Goal: Find specific page/section: Find specific page/section

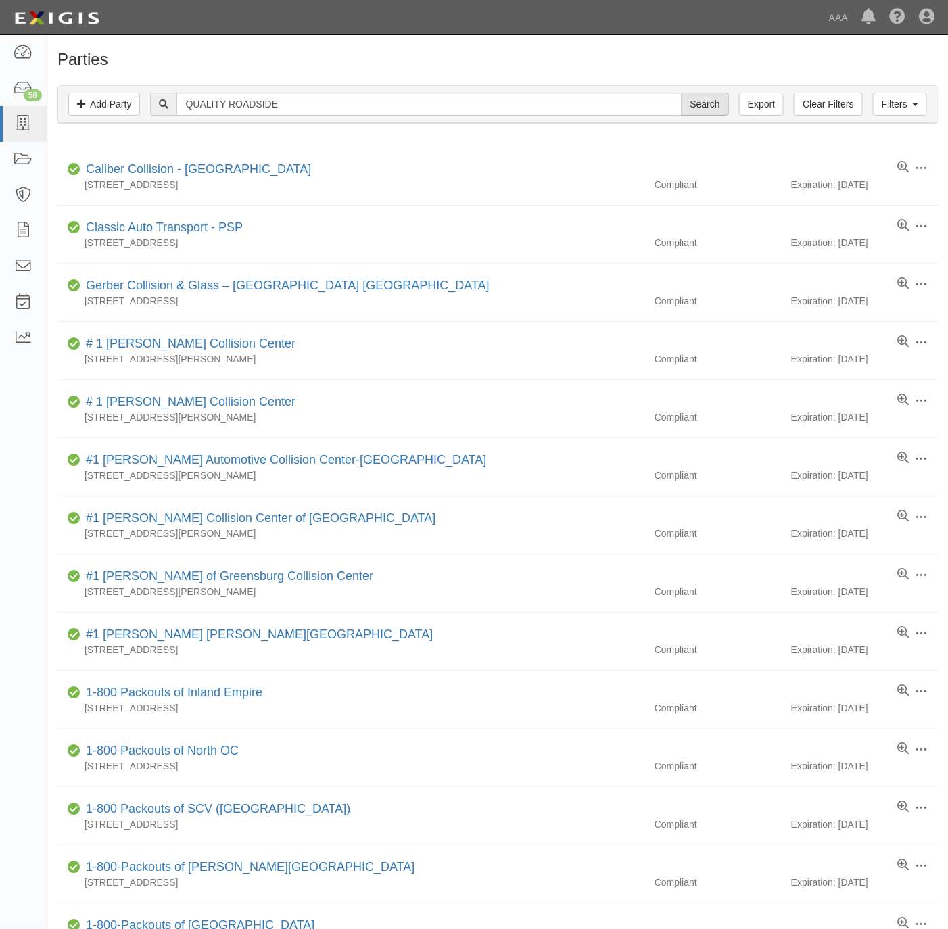
type input "QUALITY ROADSIDE"
click at [720, 100] on input "Search" at bounding box center [705, 104] width 47 height 23
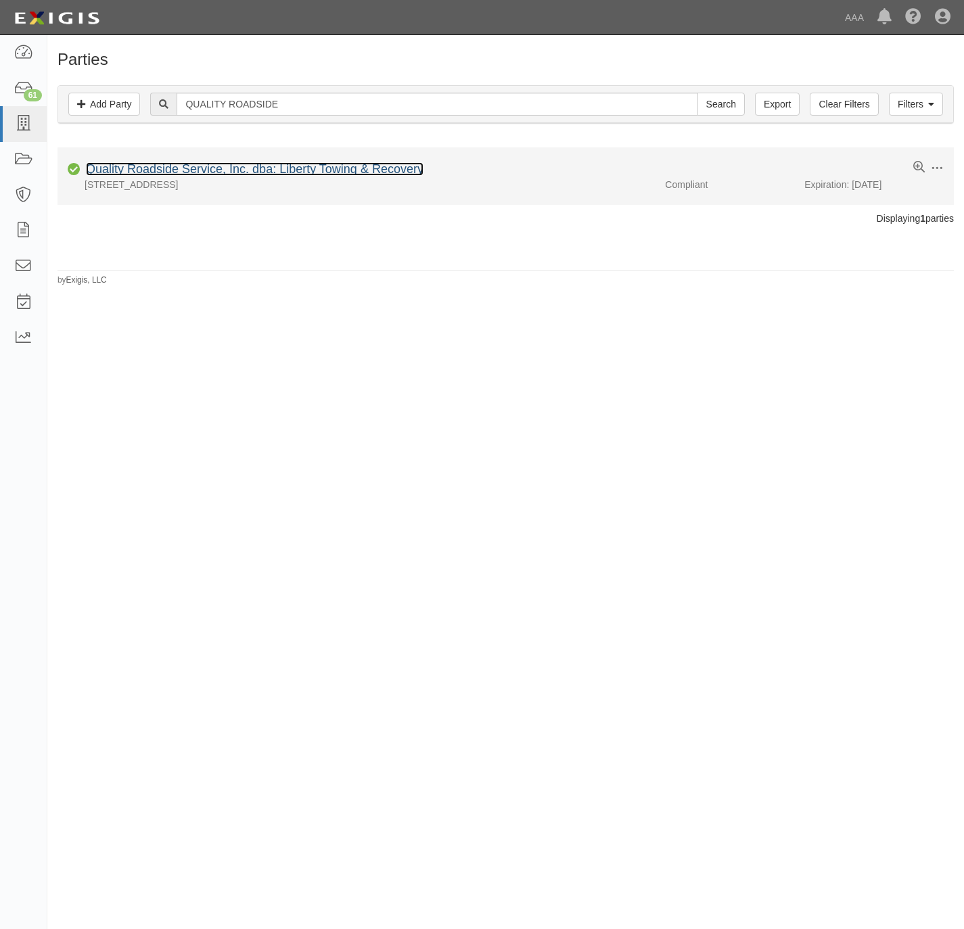
click at [258, 164] on link "Quality Roadside Service, Inc. dba: Liberty Towing & Recovery" at bounding box center [254, 169] width 337 height 14
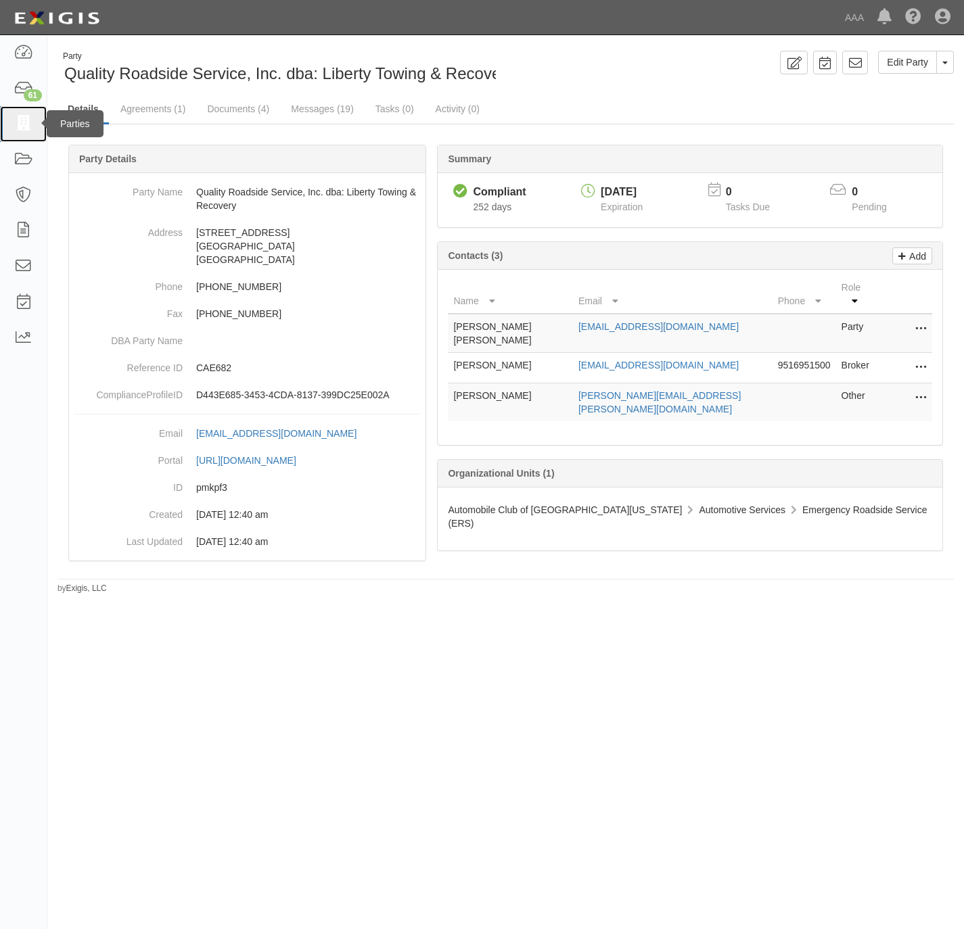
click at [17, 122] on icon at bounding box center [23, 124] width 19 height 16
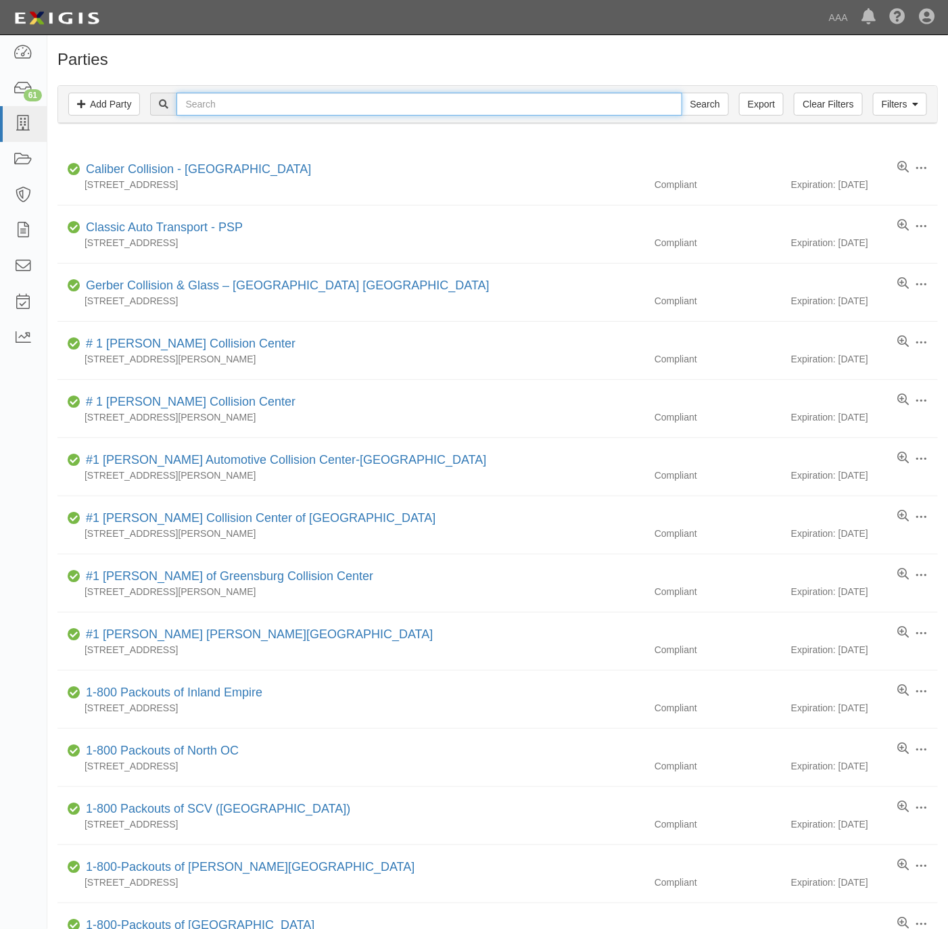
click at [316, 110] on input "text" at bounding box center [429, 104] width 505 height 23
paste input "JP Euro"
type input "JP Euro"
click at [696, 101] on input "Search" at bounding box center [705, 104] width 47 height 23
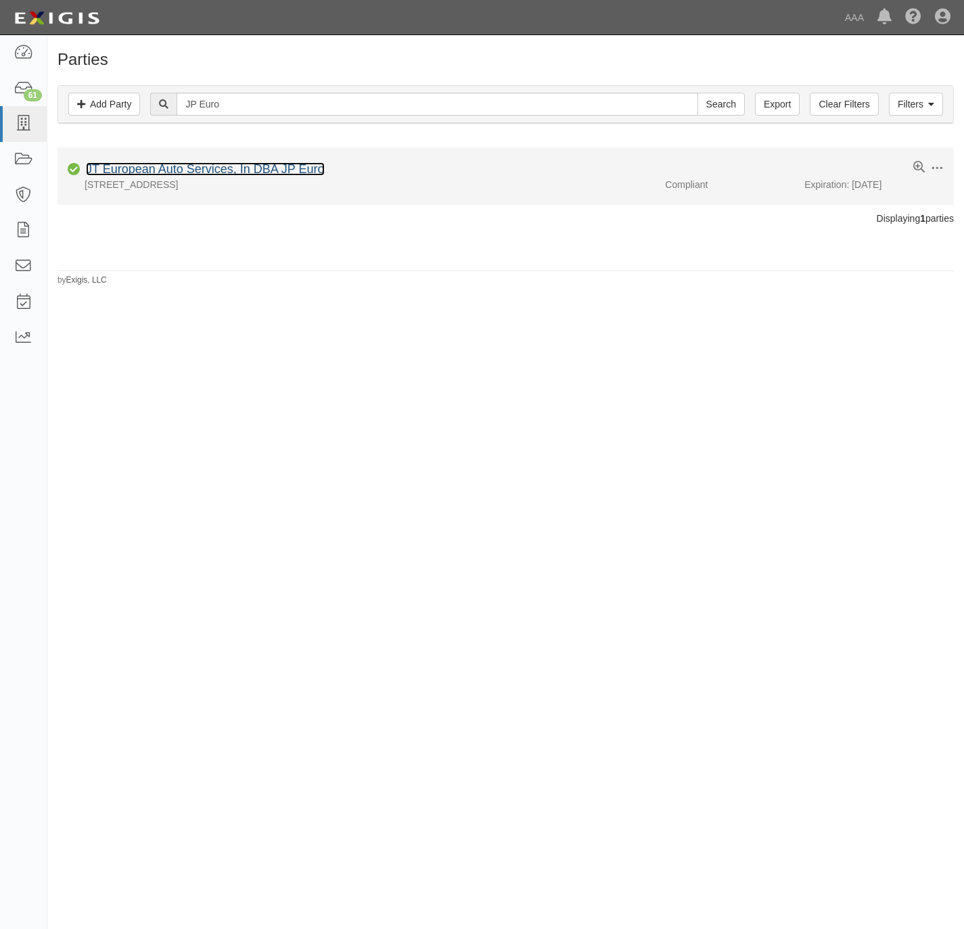
click at [160, 165] on link "JT European Auto Services, In DBA JP Euro" at bounding box center [205, 169] width 239 height 14
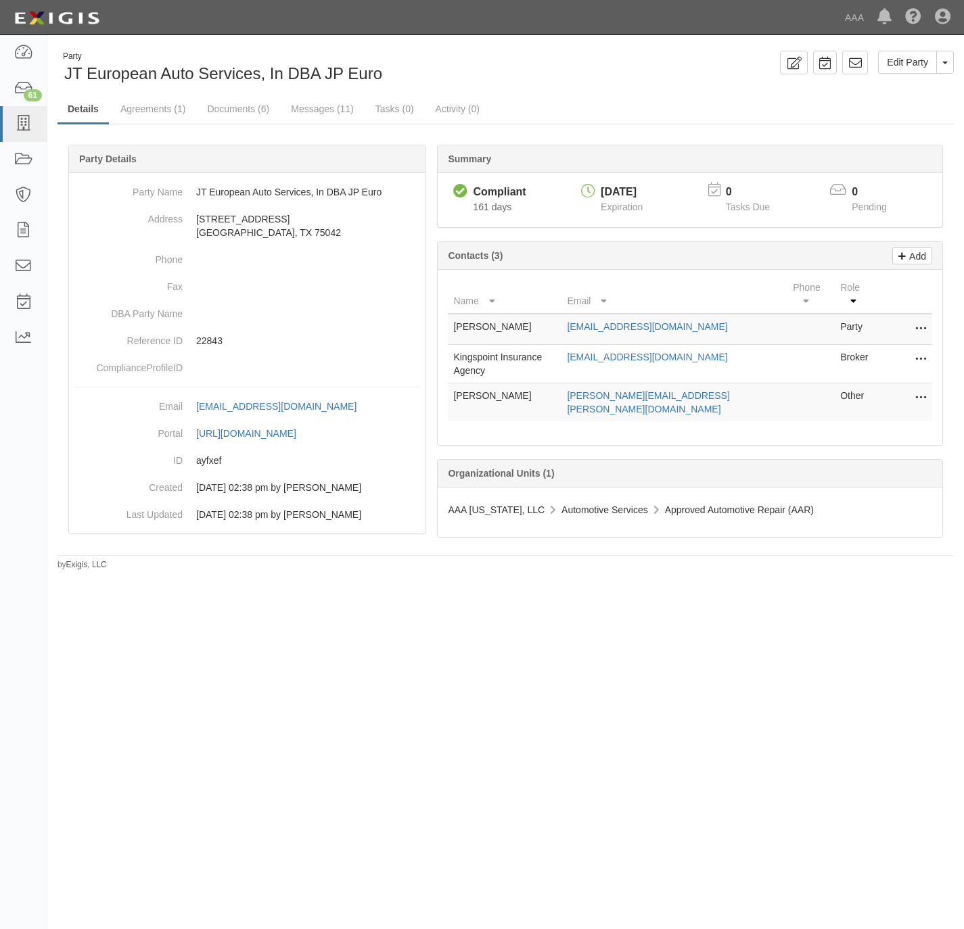
drag, startPoint x: 396, startPoint y: 650, endPoint x: 400, endPoint y: 641, distance: 9.7
click at [396, 650] on div "Party JT European Auto Services, In DBA JP Euro Edit Party Toggle Party Dropdow…" at bounding box center [482, 459] width 964 height 837
drag, startPoint x: 248, startPoint y: 110, endPoint x: 329, endPoint y: 93, distance: 82.1
click at [248, 110] on link "Documents (6)" at bounding box center [238, 108] width 83 height 27
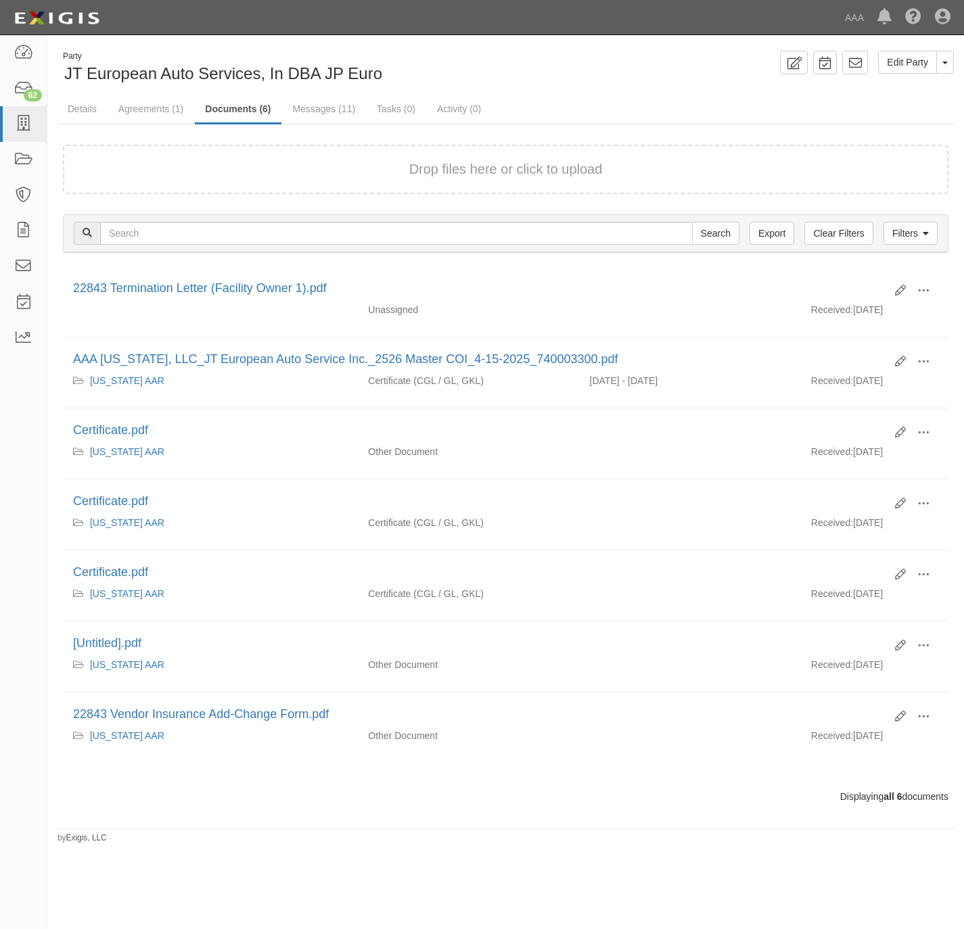
click at [315, 183] on form "Drop files here or click to upload" at bounding box center [505, 169] width 885 height 49
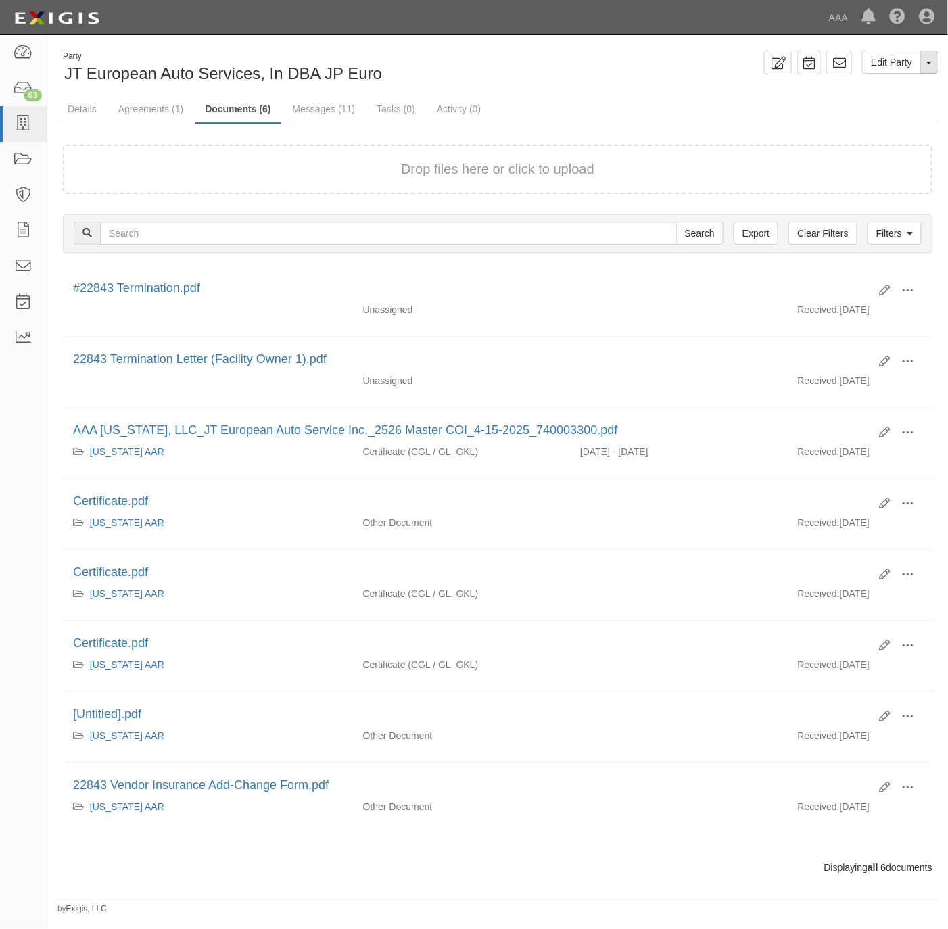
click at [932, 57] on button "Toggle Party Dropdown" at bounding box center [929, 62] width 18 height 23
click at [883, 101] on link "Archive Party" at bounding box center [883, 106] width 107 height 18
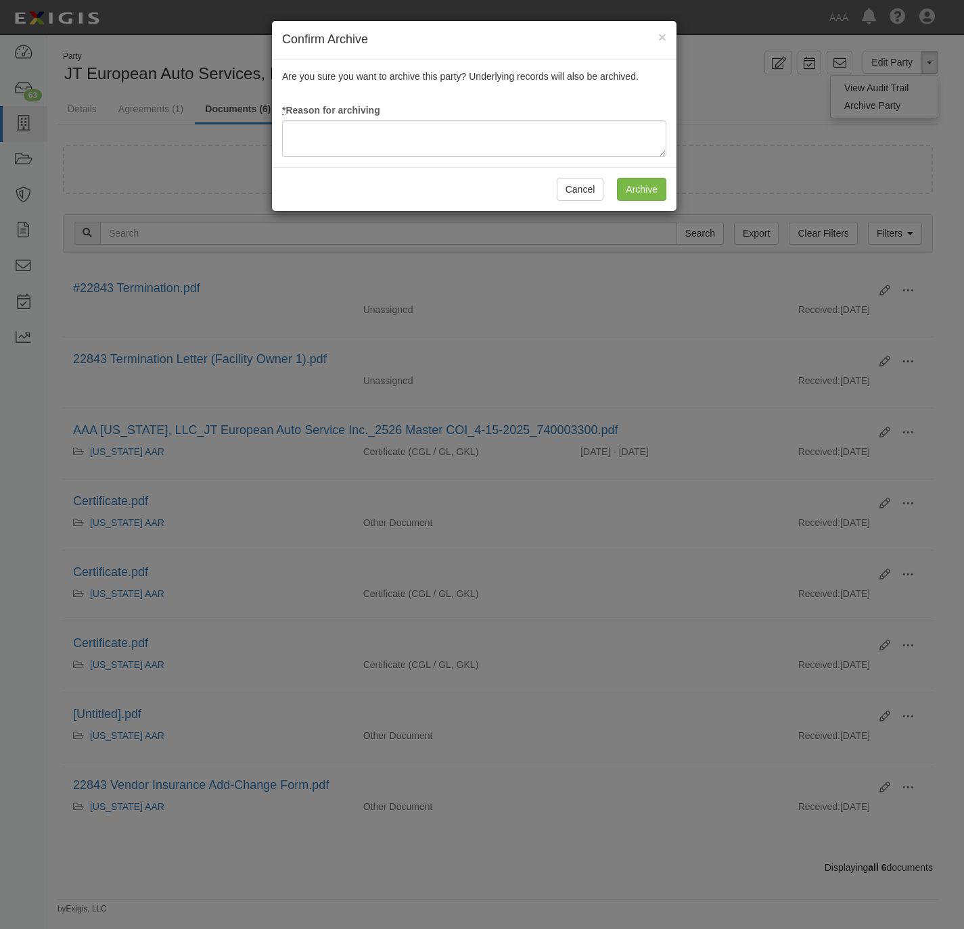
click at [498, 159] on div "Are you sure you want to archive this party? Underlying records will also be ar…" at bounding box center [474, 114] width 404 height 108
click at [495, 133] on textarea at bounding box center [474, 138] width 384 height 37
type textarea "Station Terminated."
click at [637, 187] on input "Archive" at bounding box center [641, 189] width 49 height 23
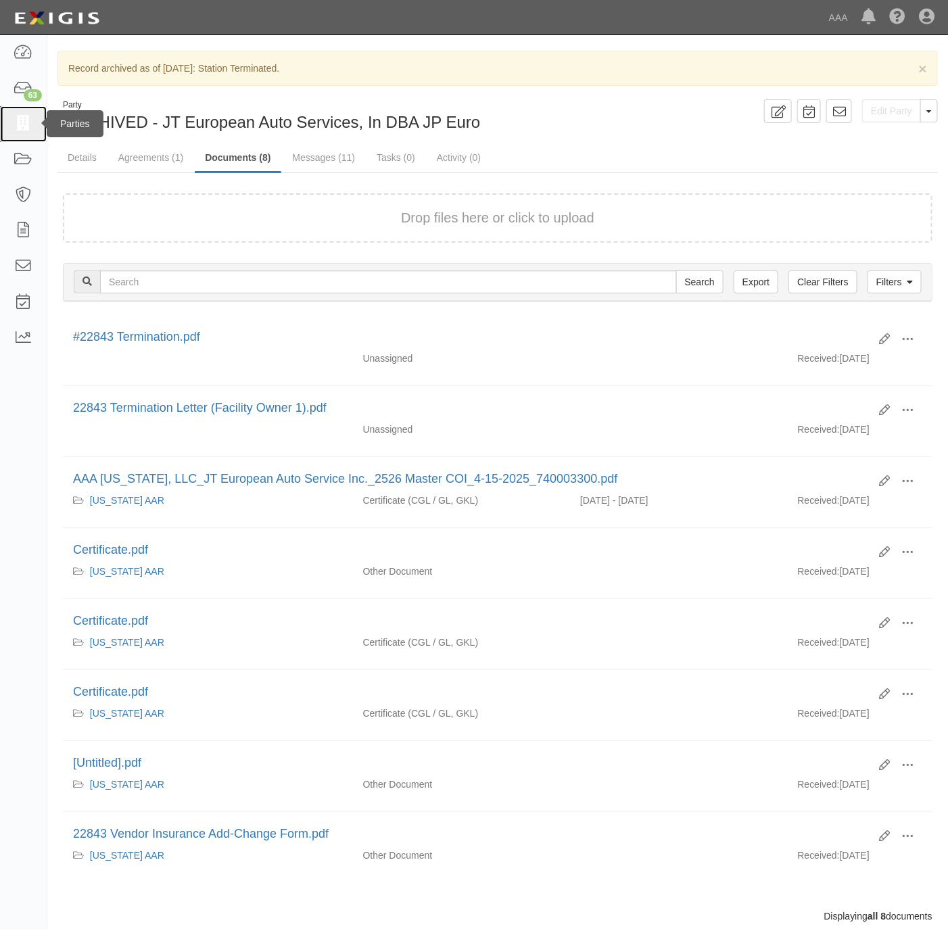
click at [26, 116] on icon at bounding box center [23, 124] width 19 height 16
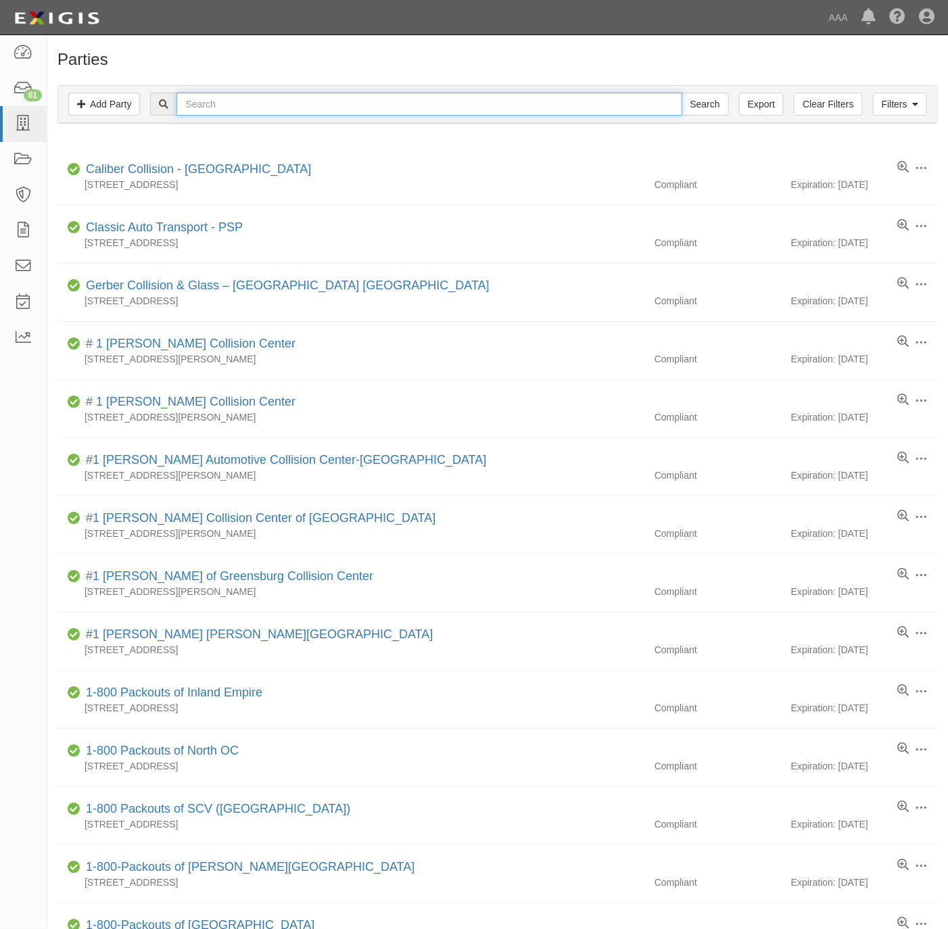
click at [376, 103] on input "text" at bounding box center [429, 104] width 505 height 23
paste input "􀀤􀁇􀁙􀁄􀁑􀁆􀁈􀁇􀀃􀀷􀁒􀁚􀁌􀁑􀁊"
click at [542, 118] on div "Filters Add Party Clear Filters Export 􀀤􀁇􀁙􀁄􀁑􀁆􀁈􀁇􀀃􀀷􀁒􀁚􀁌􀁑􀁊 Search Filters" at bounding box center [497, 104] width 879 height 37
click at [544, 103] on input "􀀤􀁇􀁙􀁄􀁑􀁆􀁈􀁇􀀃􀀷􀁒􀁚􀁌􀁑􀁊" at bounding box center [429, 104] width 505 height 23
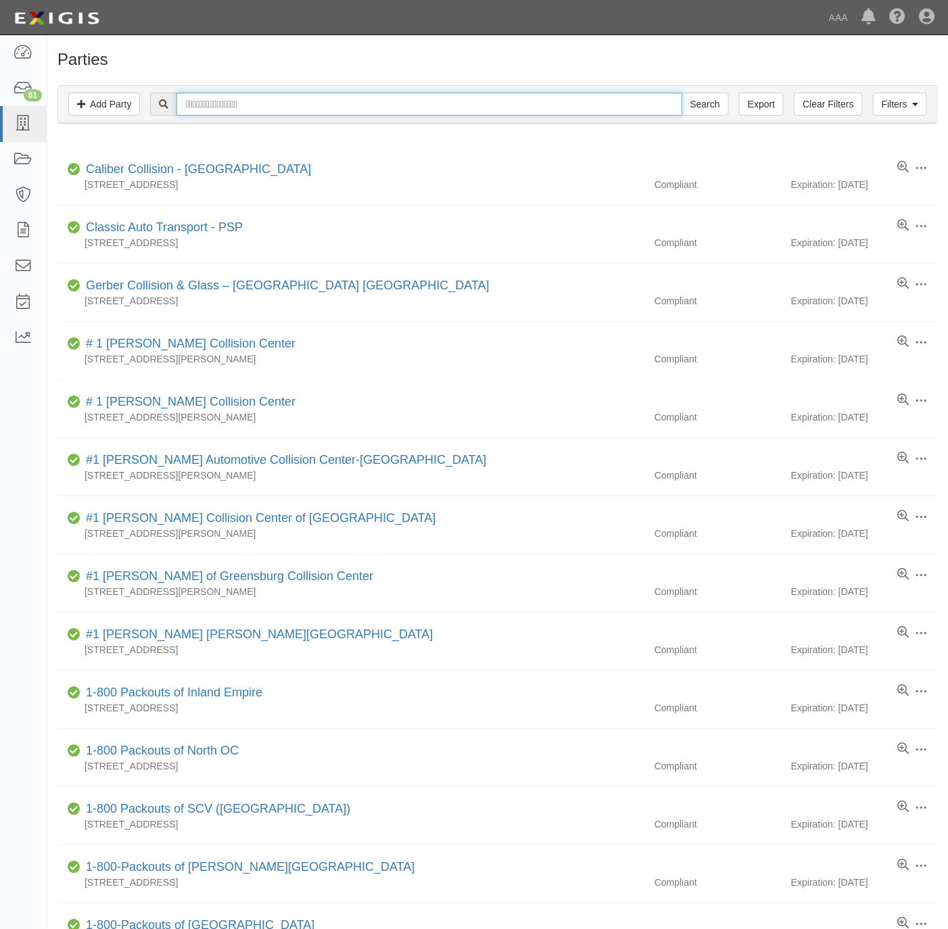
click at [544, 103] on input "􀀤􀁇􀁙􀁄􀁑􀁆􀁈􀁇􀀃􀀷􀁒􀁚􀁌􀁑􀁊" at bounding box center [429, 104] width 505 height 23
type input "advanced towing"
click at [682, 93] on input "Search" at bounding box center [705, 104] width 47 height 23
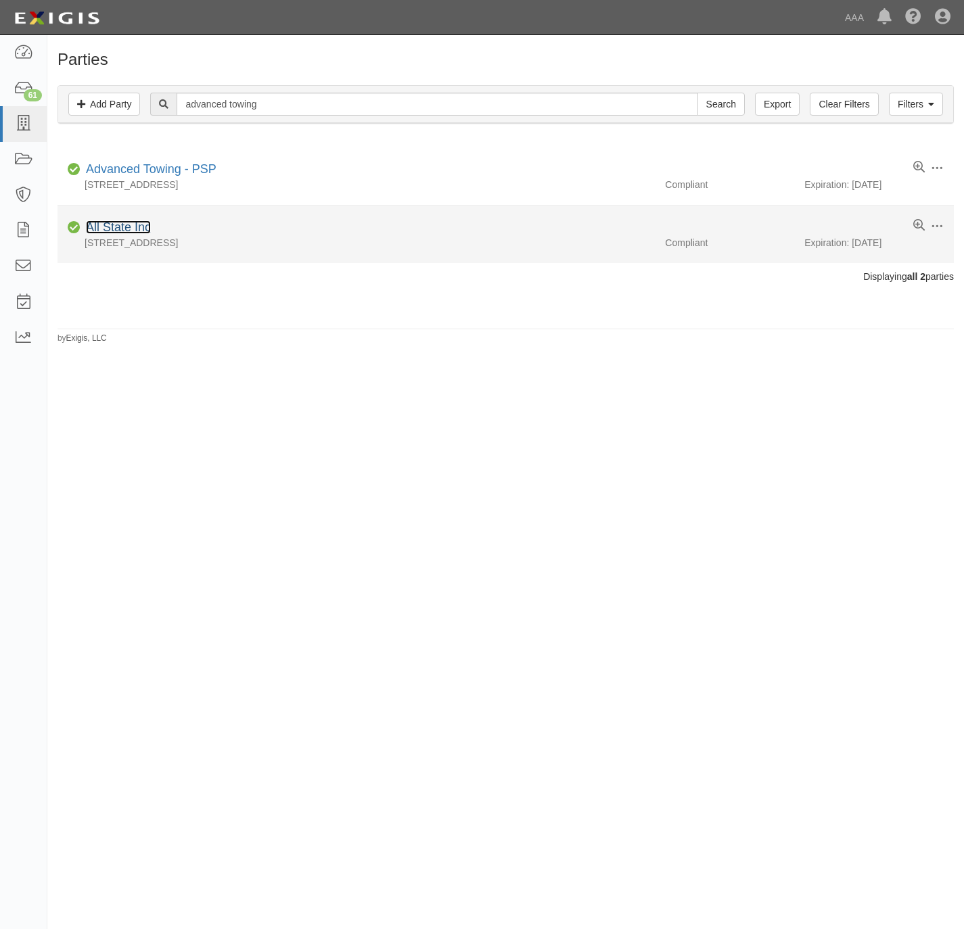
click at [137, 228] on link "All State Inc" at bounding box center [118, 227] width 65 height 14
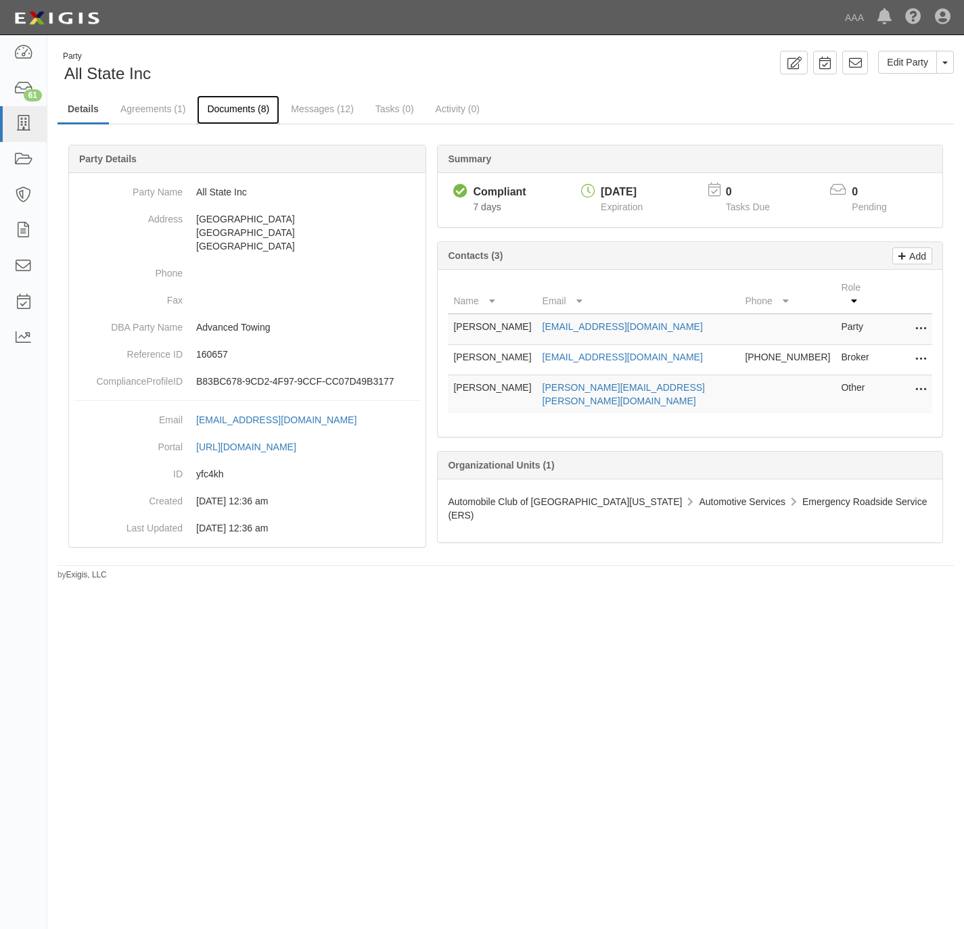
click at [236, 104] on link "Documents (8)" at bounding box center [238, 109] width 83 height 29
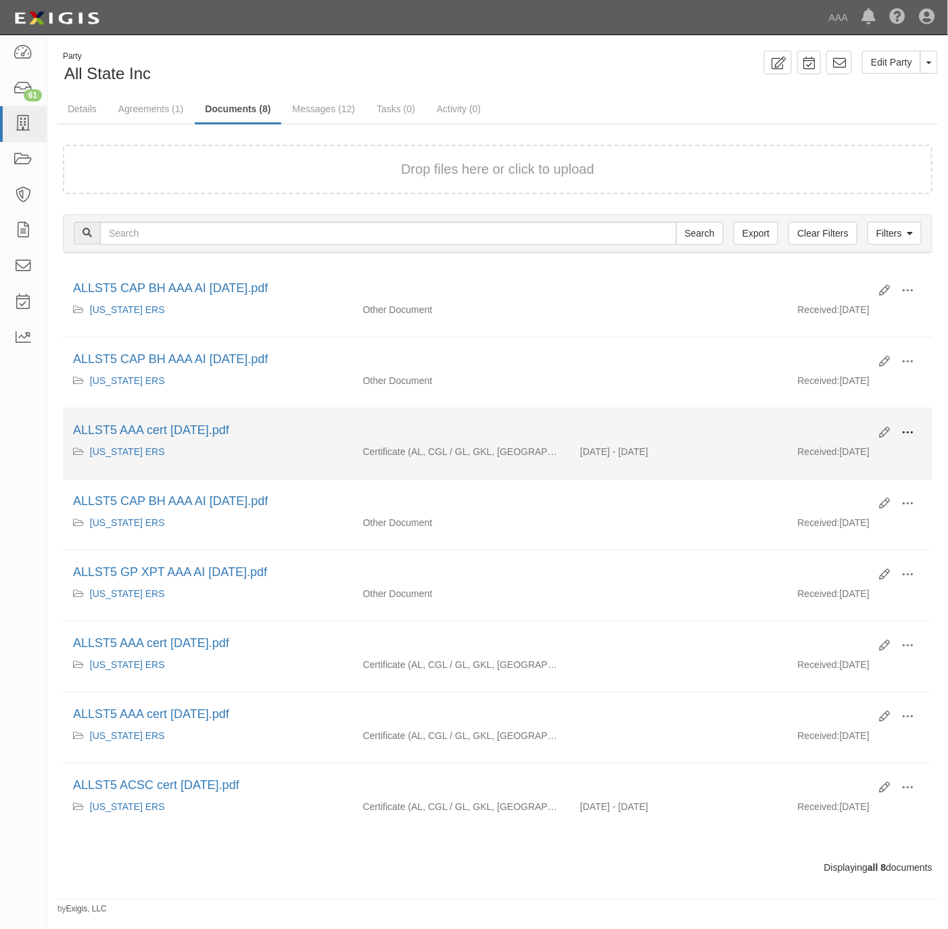
click at [912, 434] on span at bounding box center [907, 433] width 12 height 12
click at [852, 452] on link "View" at bounding box center [842, 452] width 107 height 24
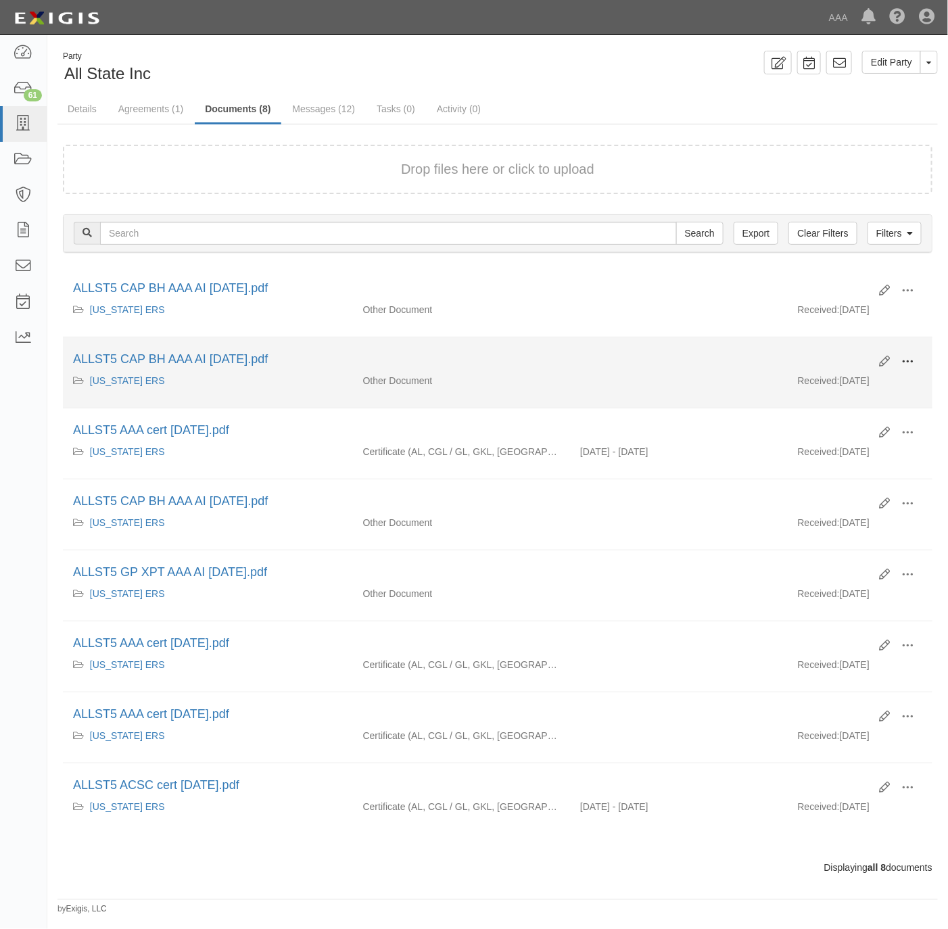
click at [909, 358] on span at bounding box center [907, 362] width 12 height 12
click at [834, 380] on link "View" at bounding box center [842, 381] width 107 height 24
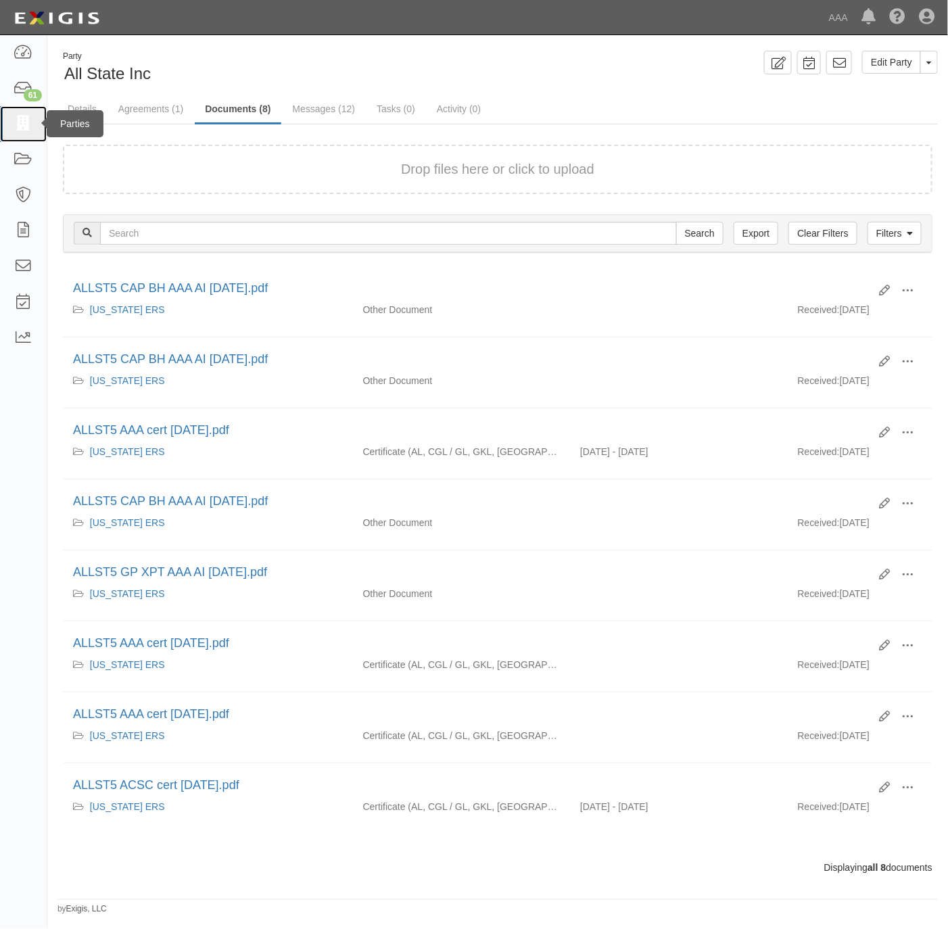
click at [11, 118] on link at bounding box center [23, 124] width 47 height 36
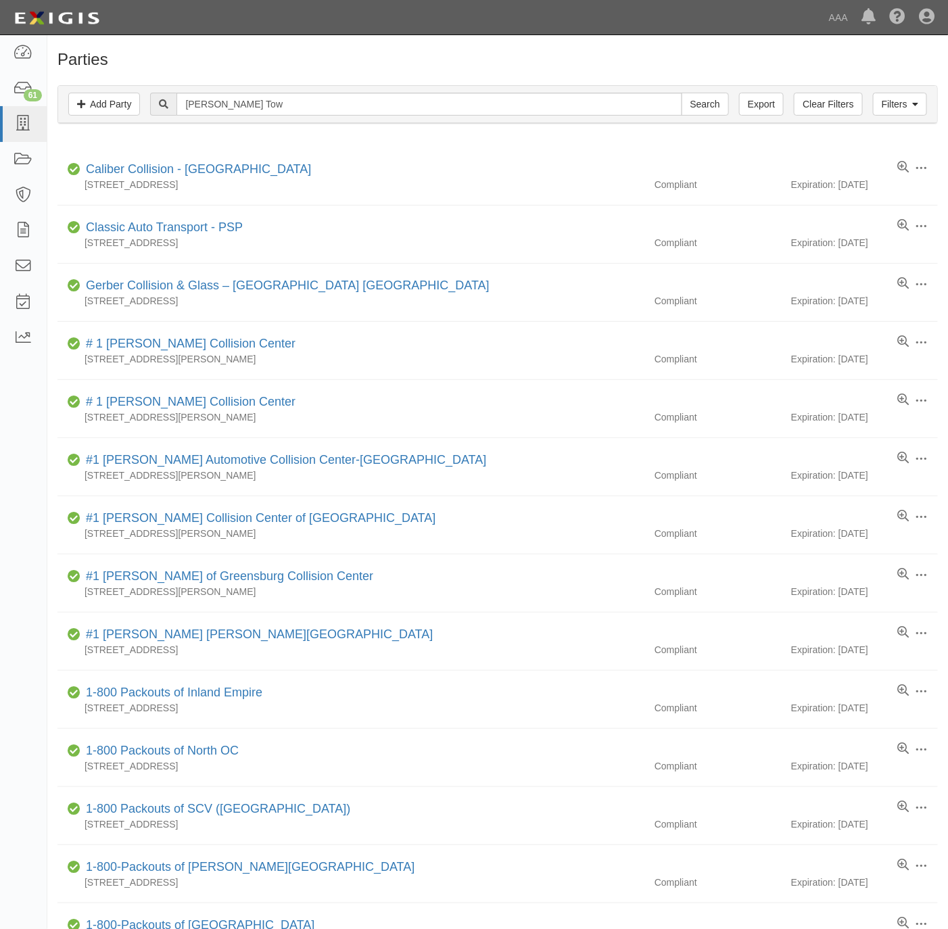
type input "[PERSON_NAME] Tow"
click at [682, 93] on input "Search" at bounding box center [705, 104] width 47 height 23
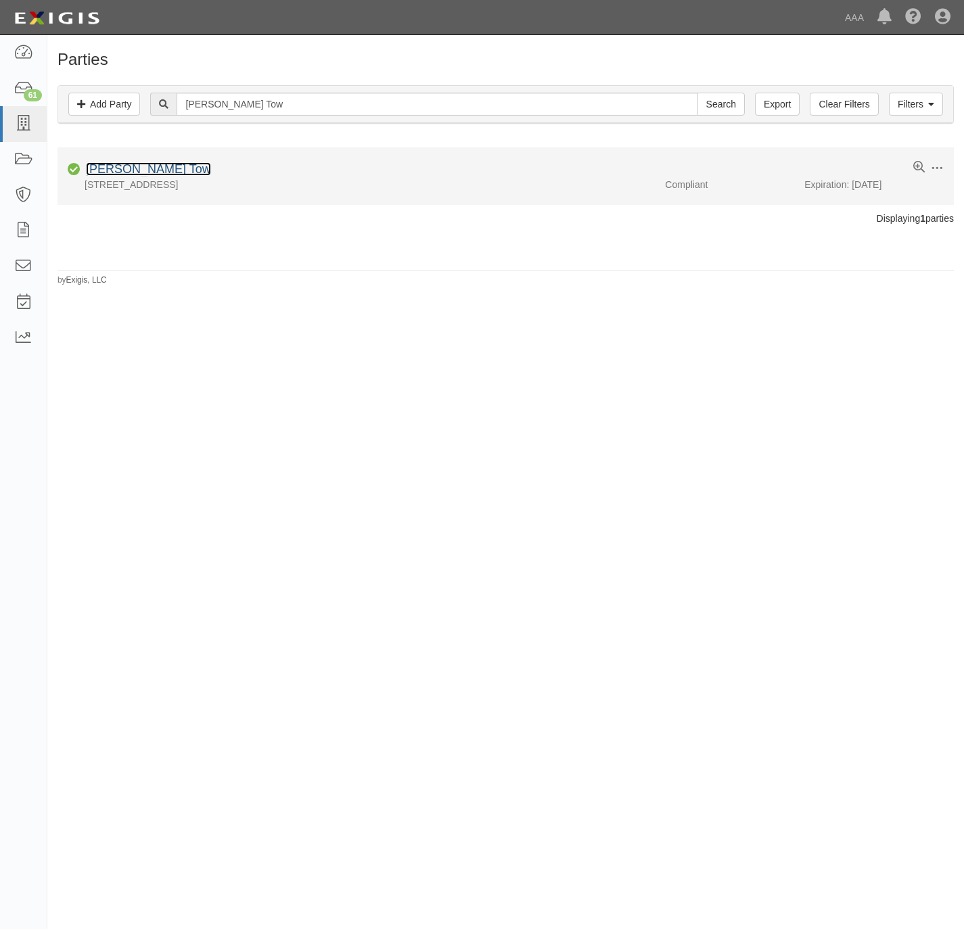
click at [126, 165] on link "[PERSON_NAME] Tow" at bounding box center [148, 169] width 125 height 14
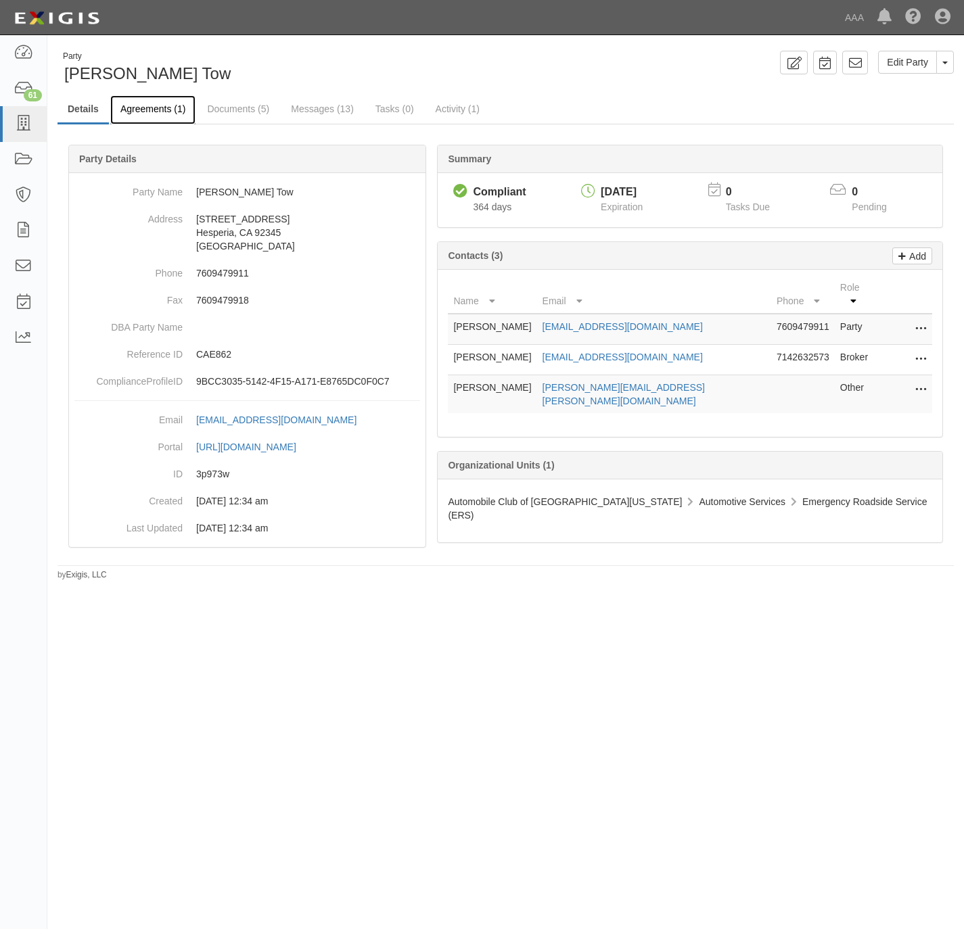
click at [138, 110] on link "Agreements (1)" at bounding box center [152, 109] width 85 height 29
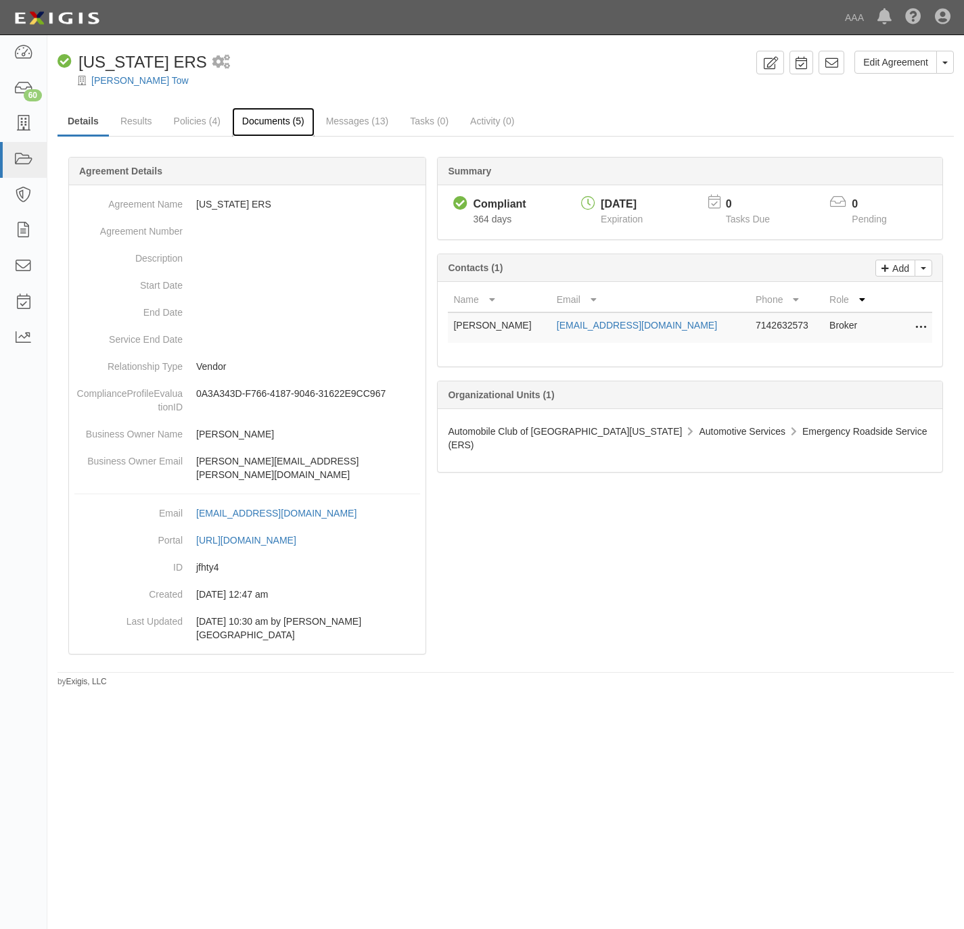
click at [270, 120] on link "Documents (5)" at bounding box center [273, 122] width 83 height 29
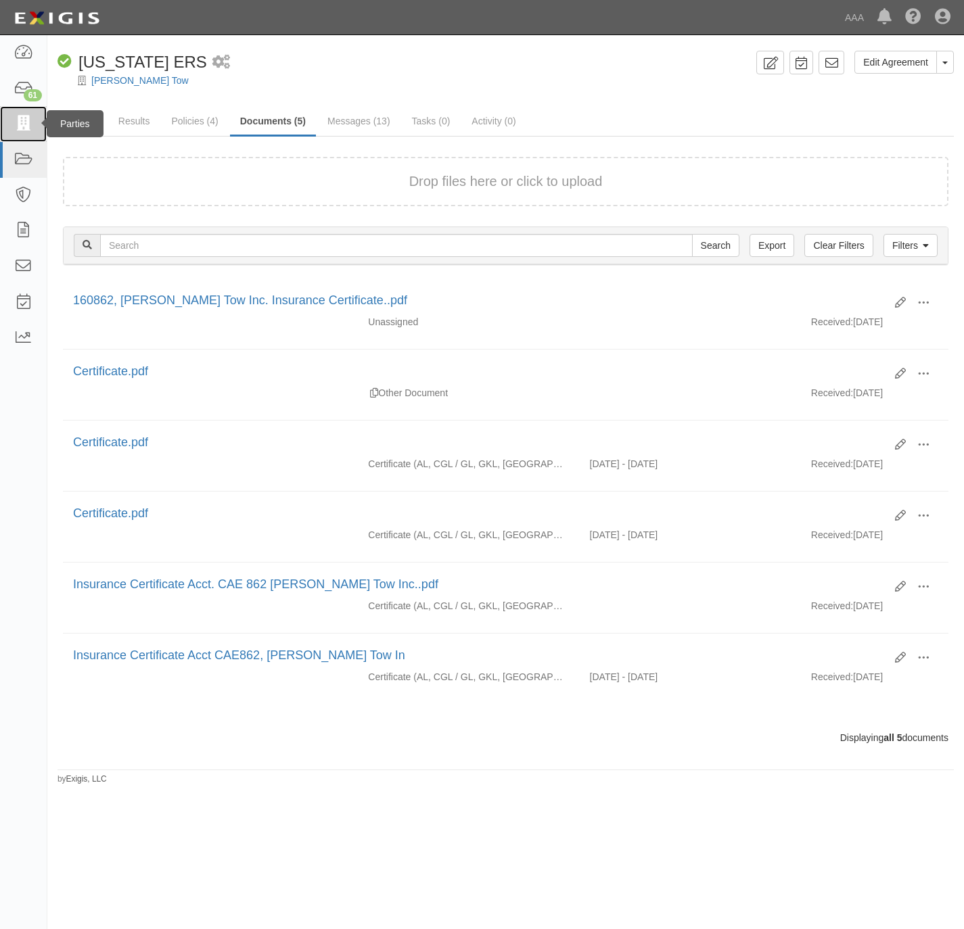
click at [21, 118] on icon at bounding box center [23, 124] width 19 height 16
